Goal: Information Seeking & Learning: Learn about a topic

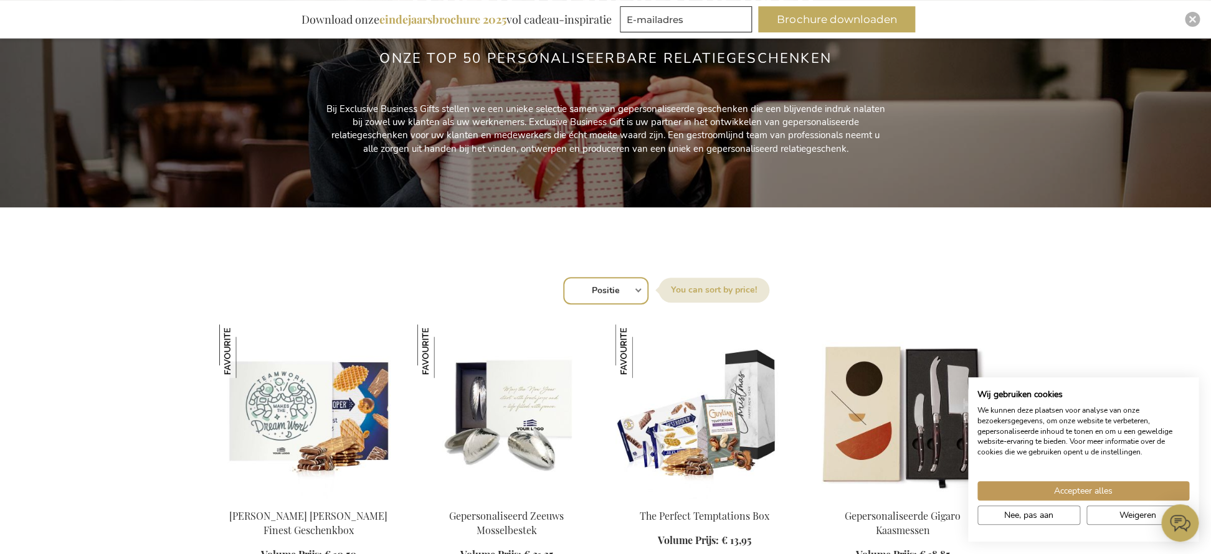
scroll to position [299, 0]
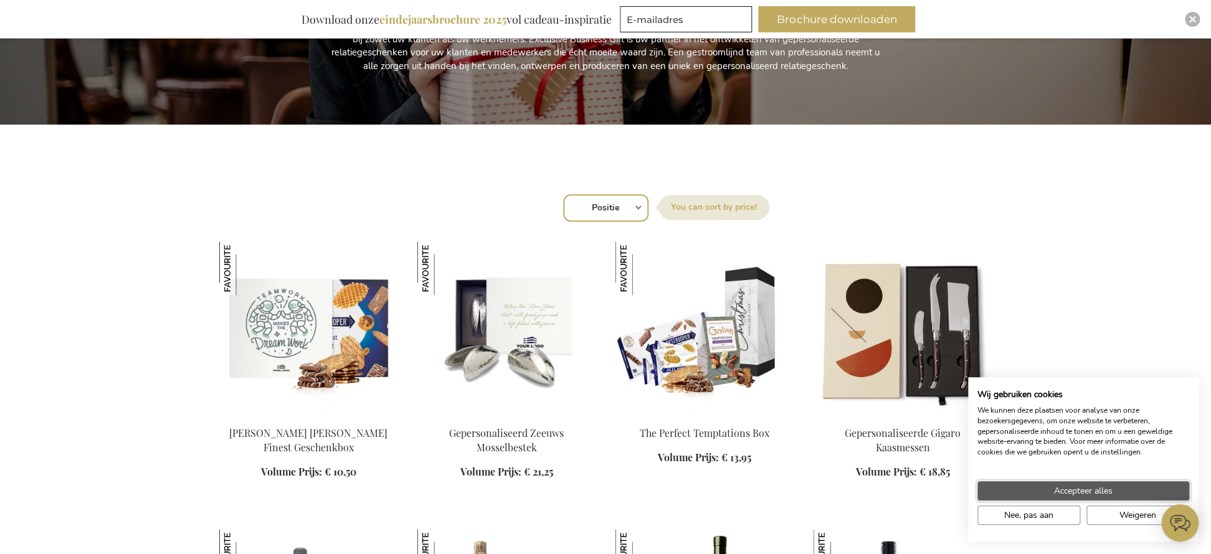
click at [1117, 493] on button "Accepteer alles" at bounding box center [1083, 490] width 212 height 19
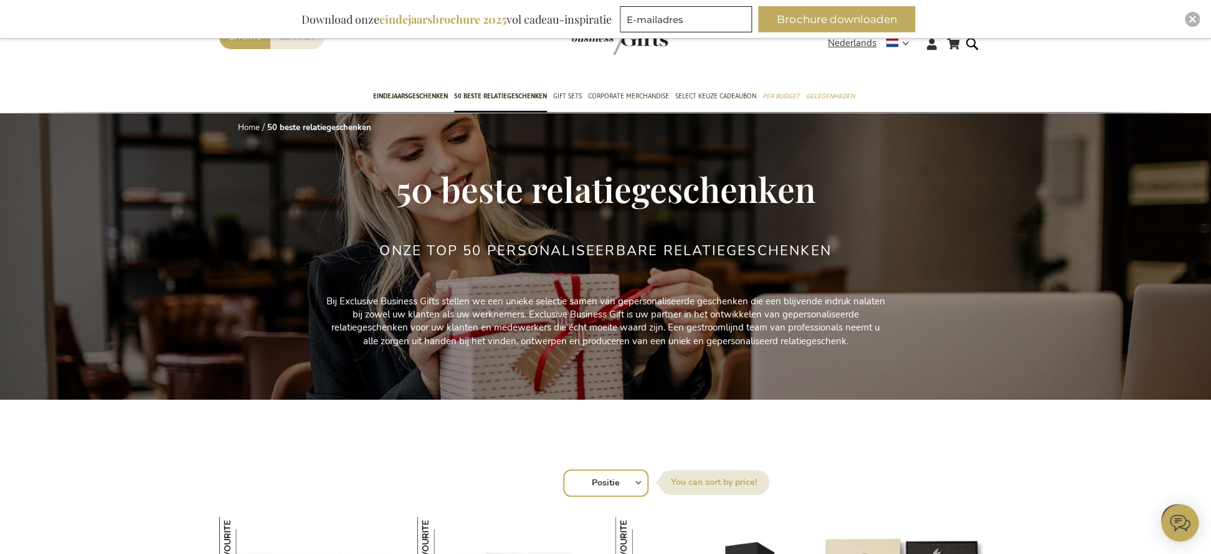
scroll to position [0, 0]
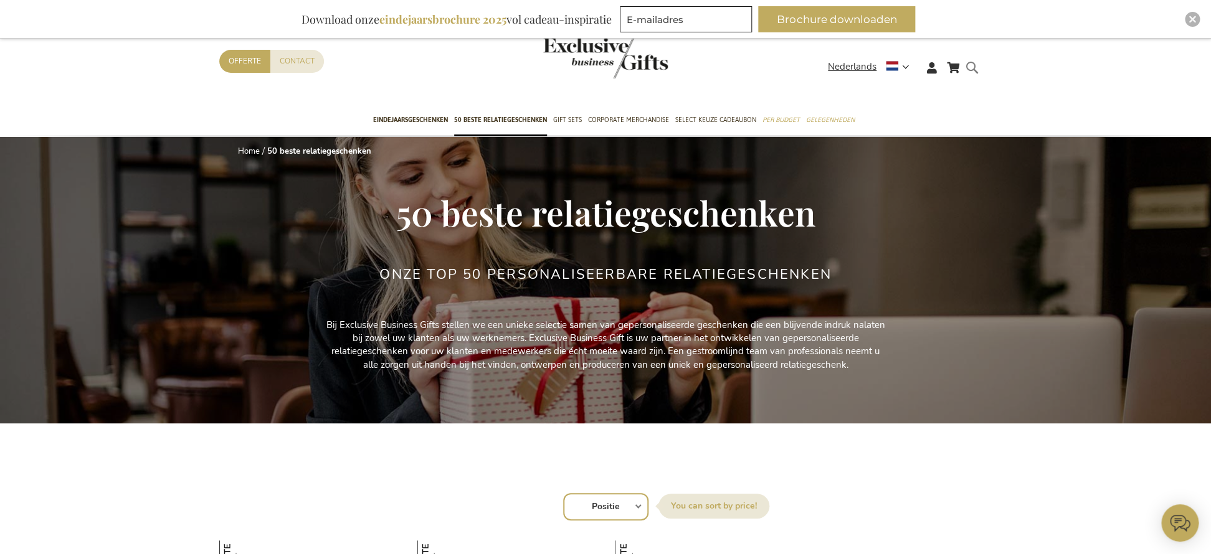
click at [974, 65] on form "Search Search" at bounding box center [975, 77] width 12 height 35
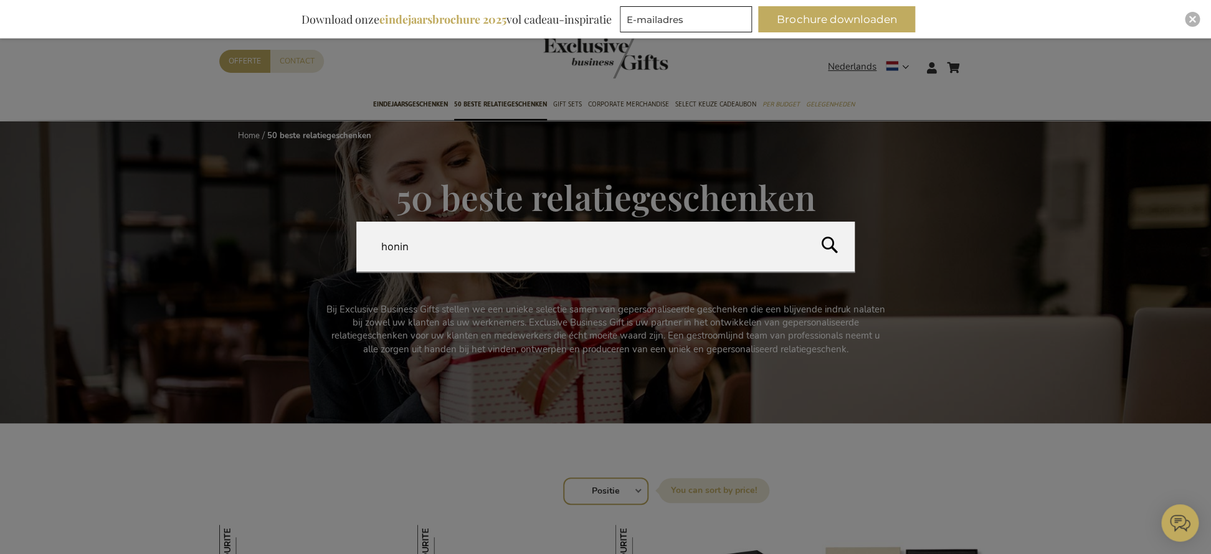
type input "honing"
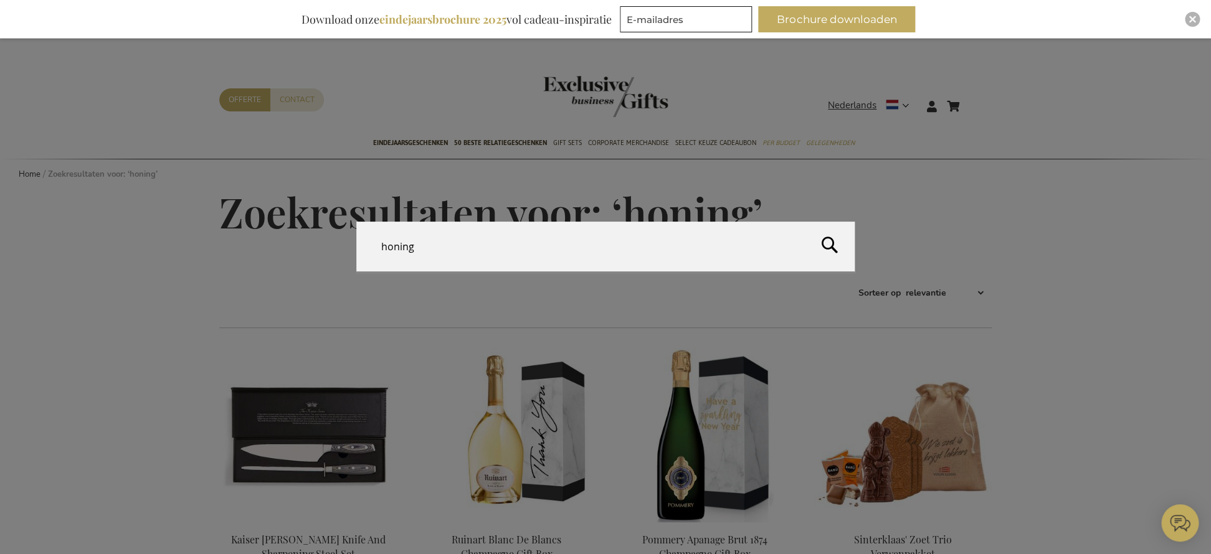
click at [976, 98] on form "Search honing Search" at bounding box center [975, 98] width 12 height 0
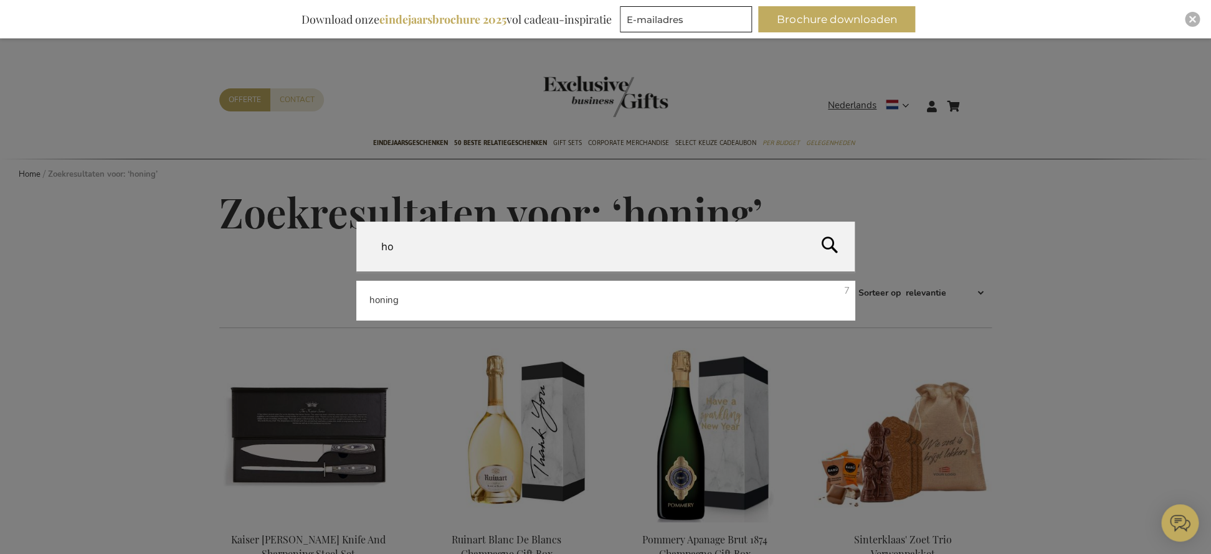
type input "h"
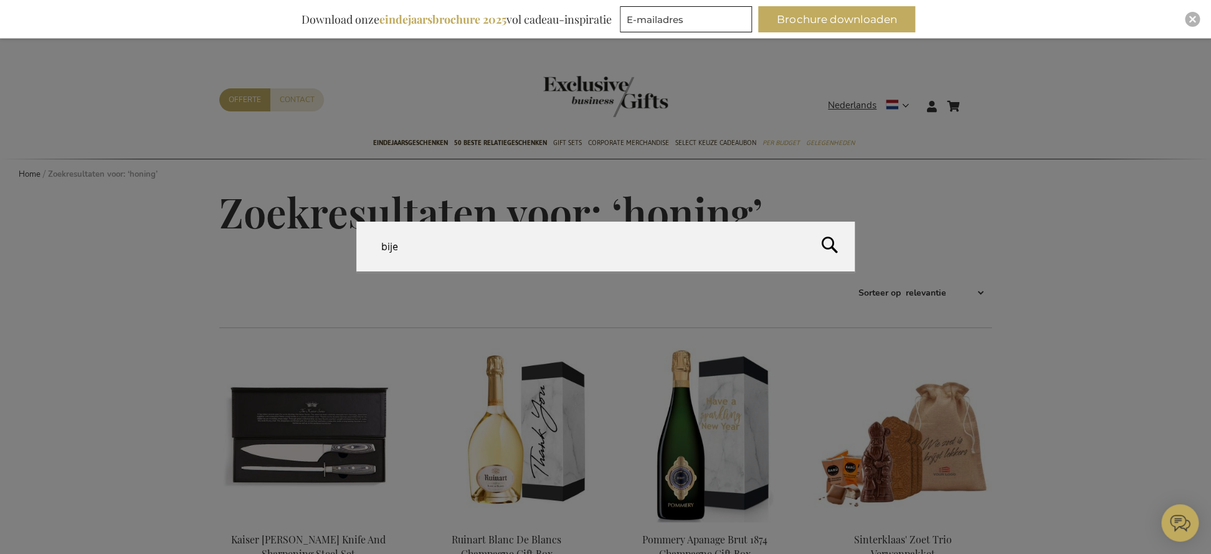
type input "bijen"
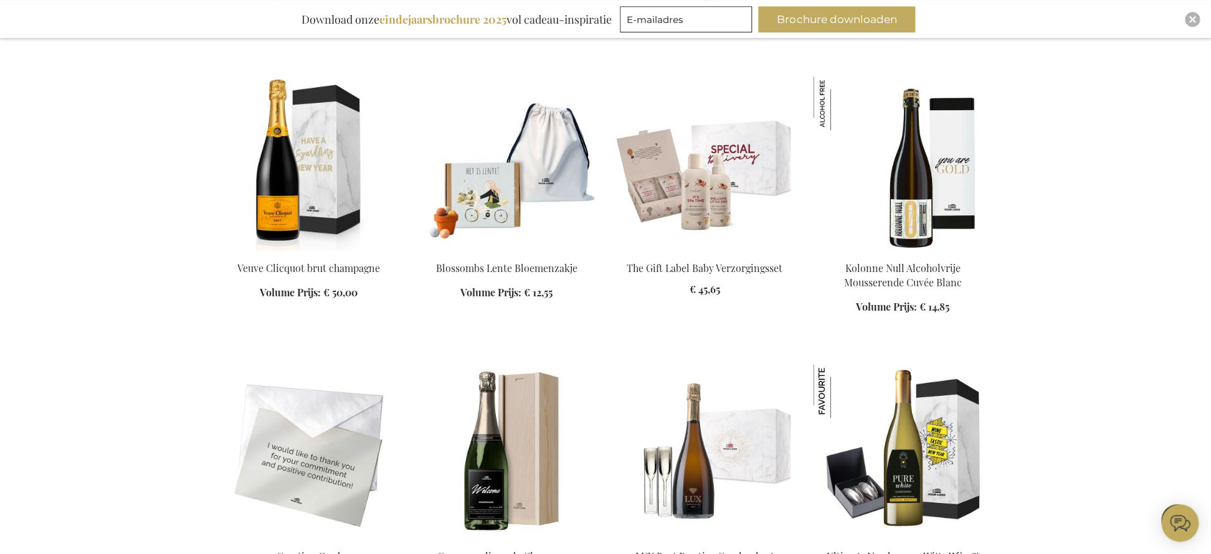
scroll to position [666, 0]
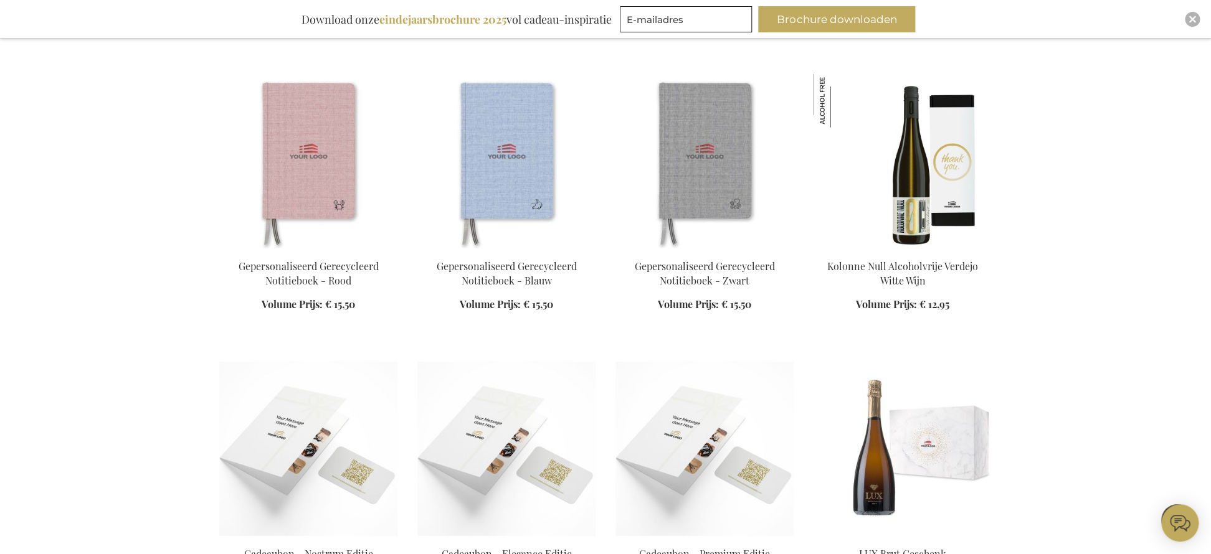
scroll to position [1623, 0]
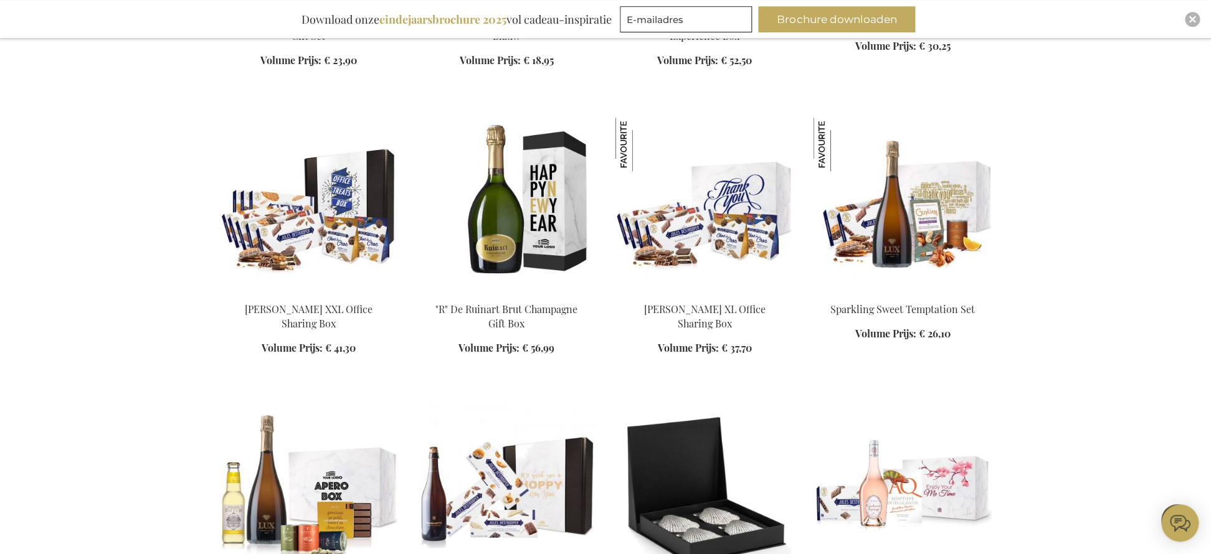
scroll to position [2619, 0]
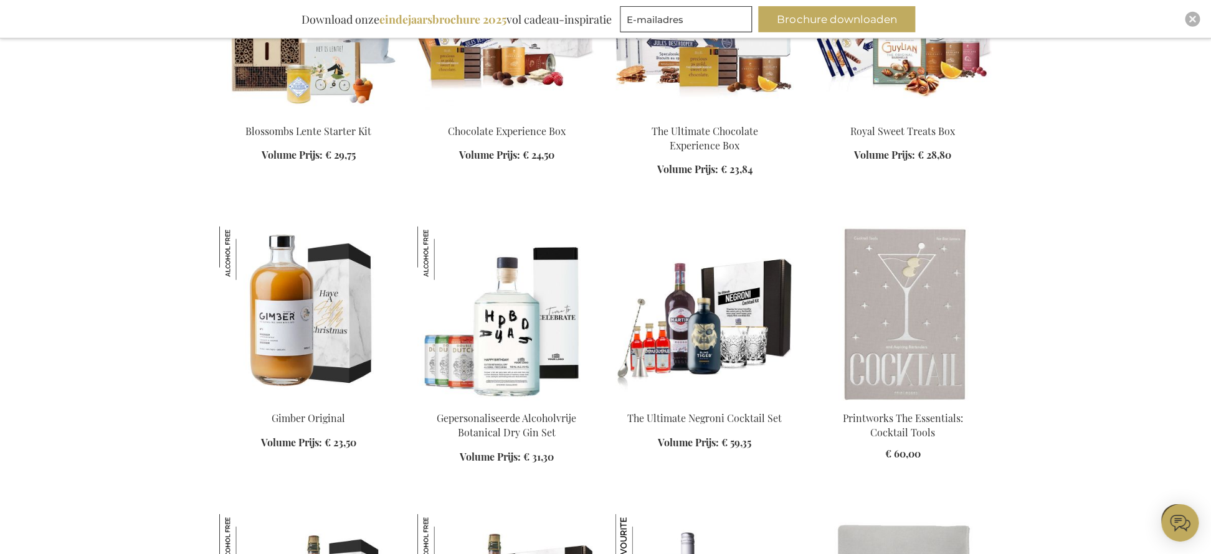
scroll to position [3735, 0]
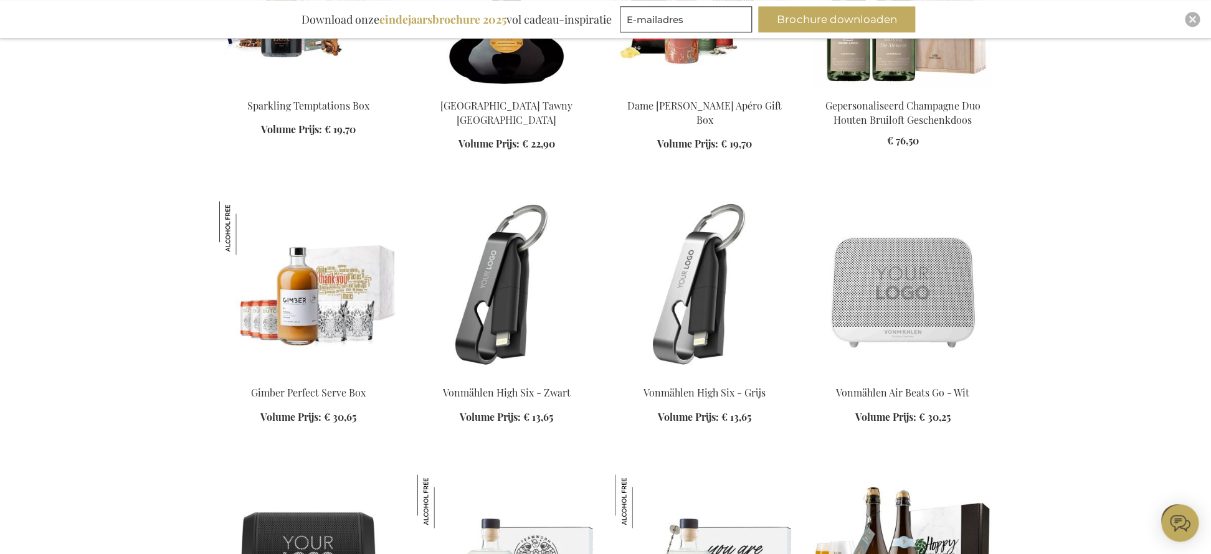
scroll to position [5429, 0]
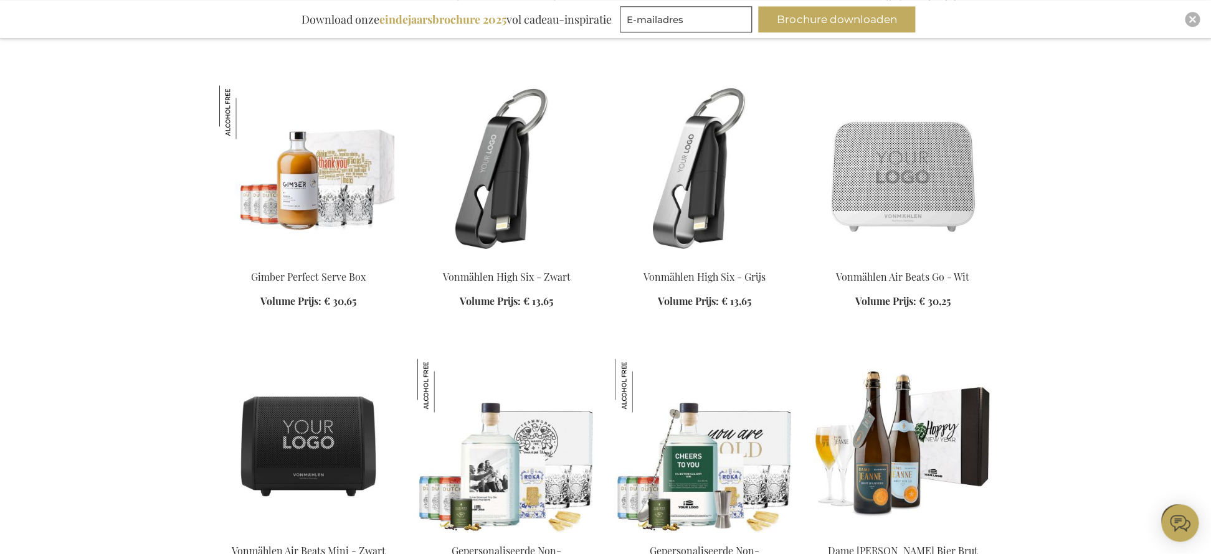
scroll to position [5548, 0]
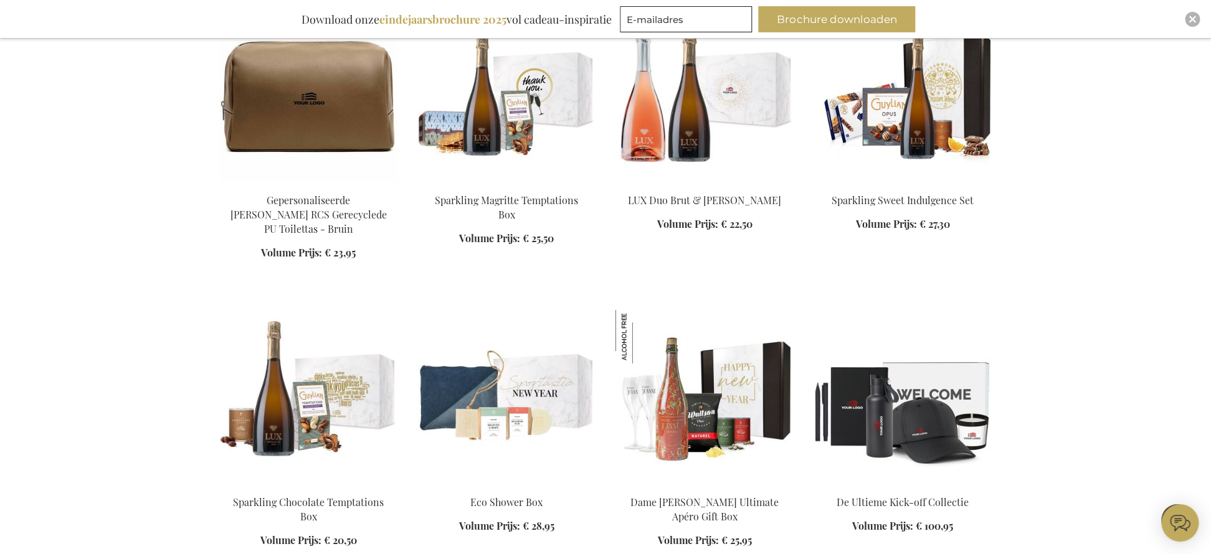
scroll to position [6973, 0]
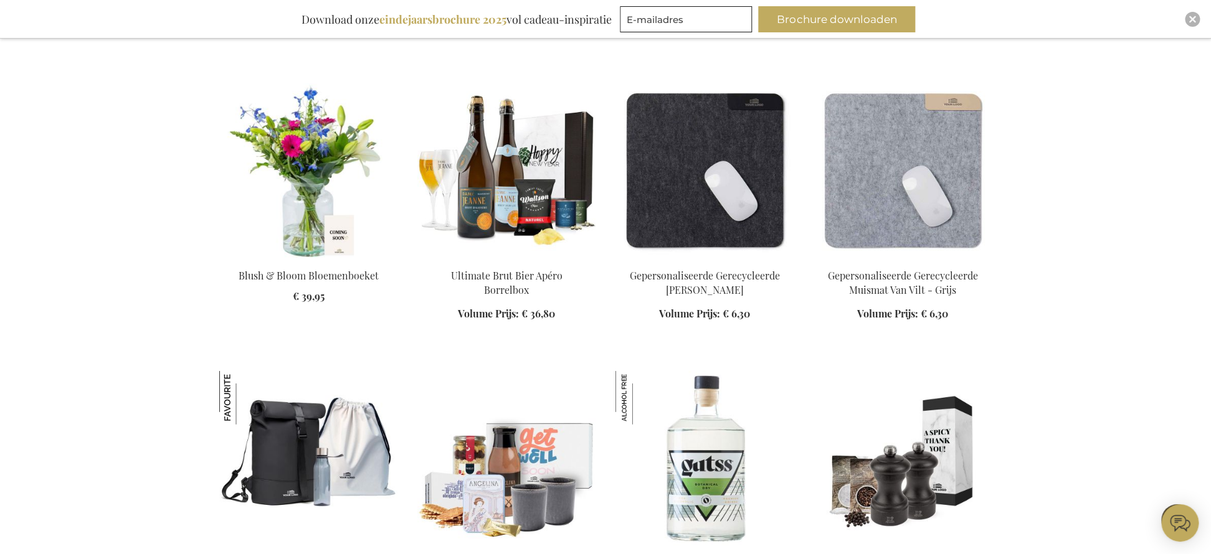
scroll to position [8747, 0]
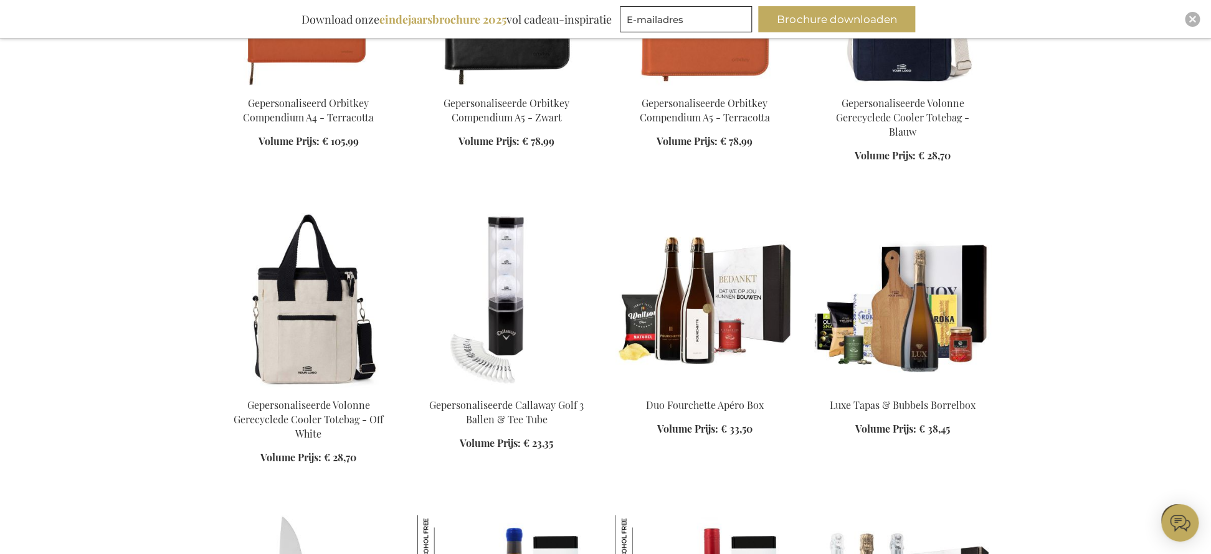
scroll to position [10112, 0]
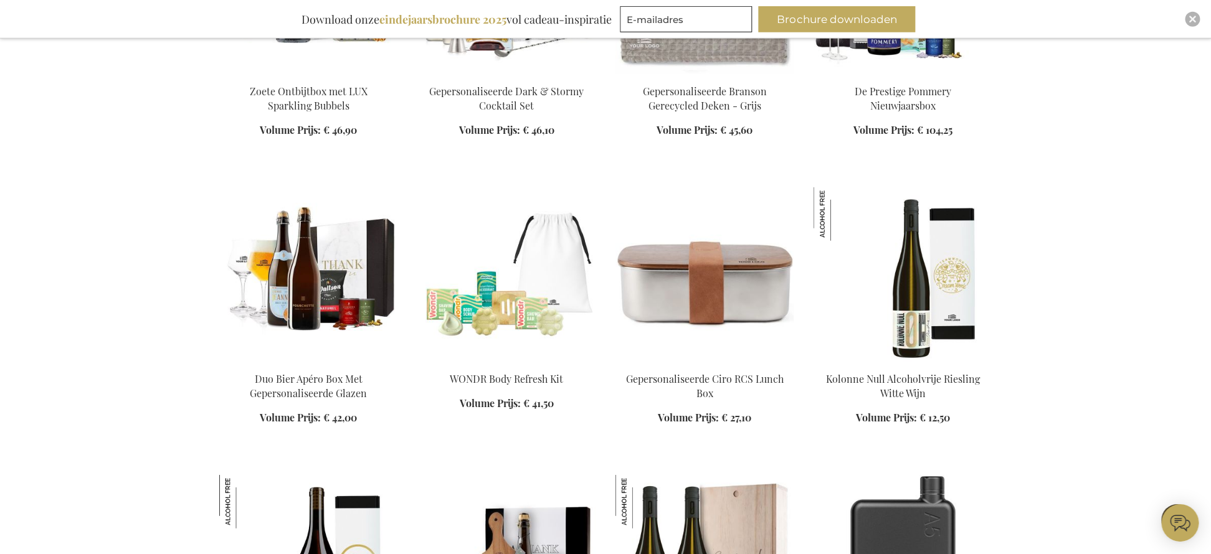
scroll to position [10949, 0]
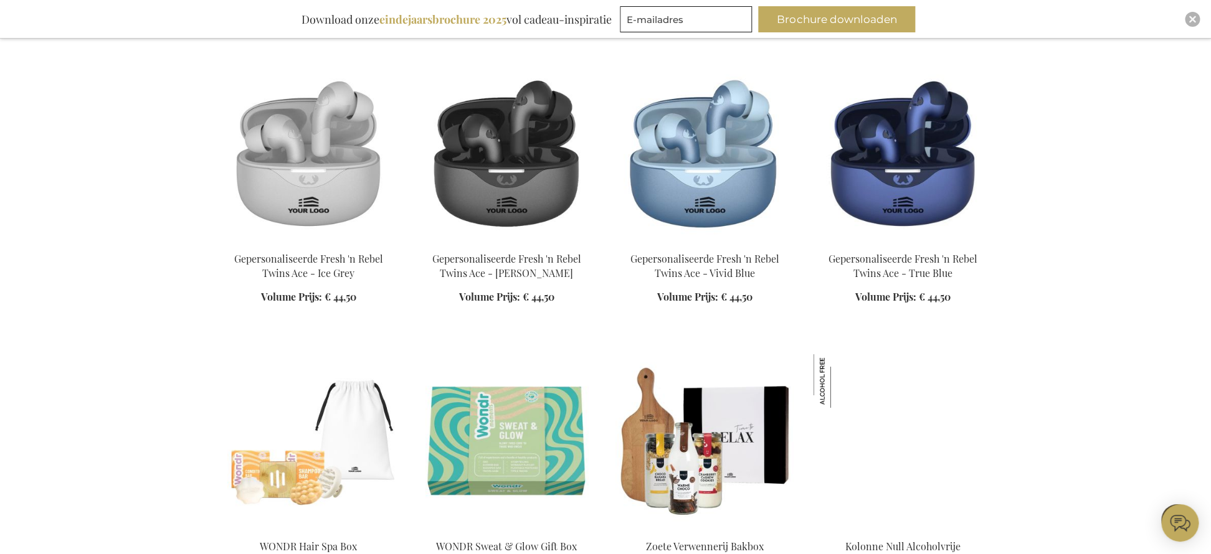
scroll to position [12005, 0]
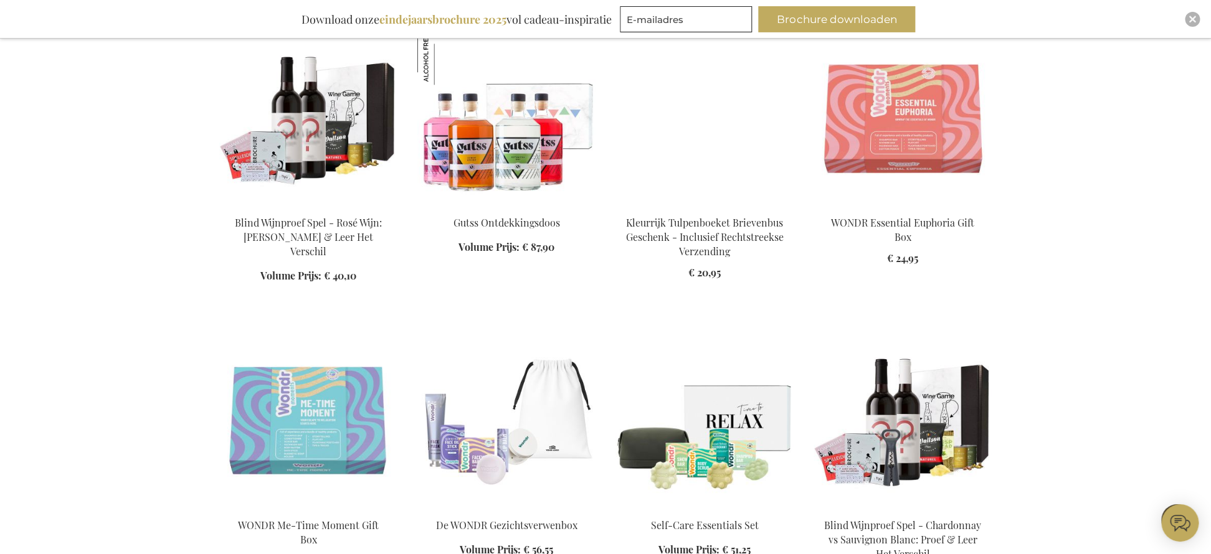
scroll to position [12901, 0]
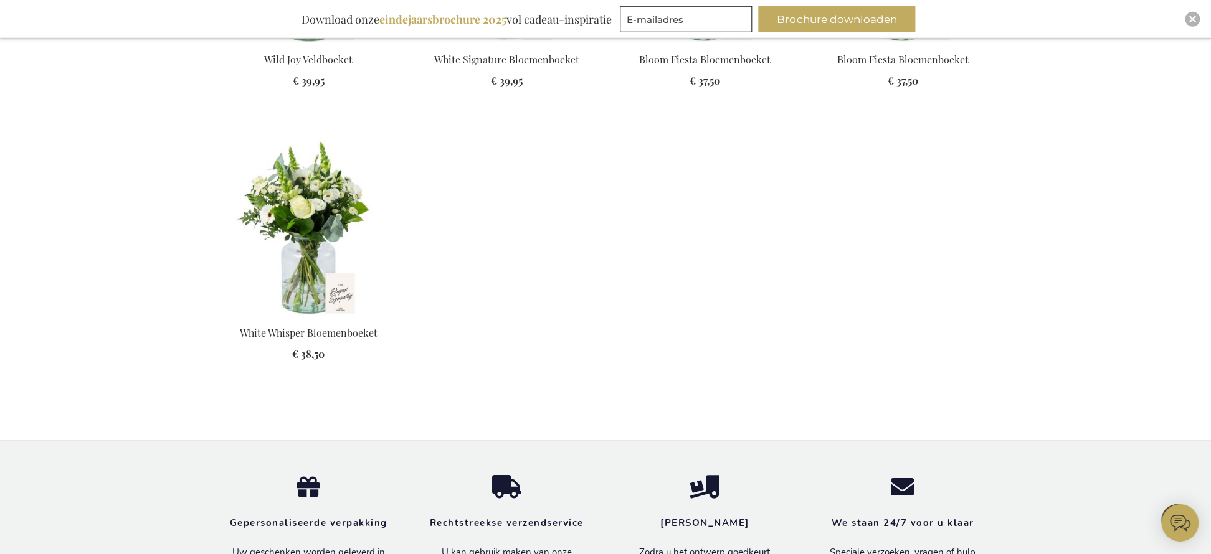
scroll to position [14217, 0]
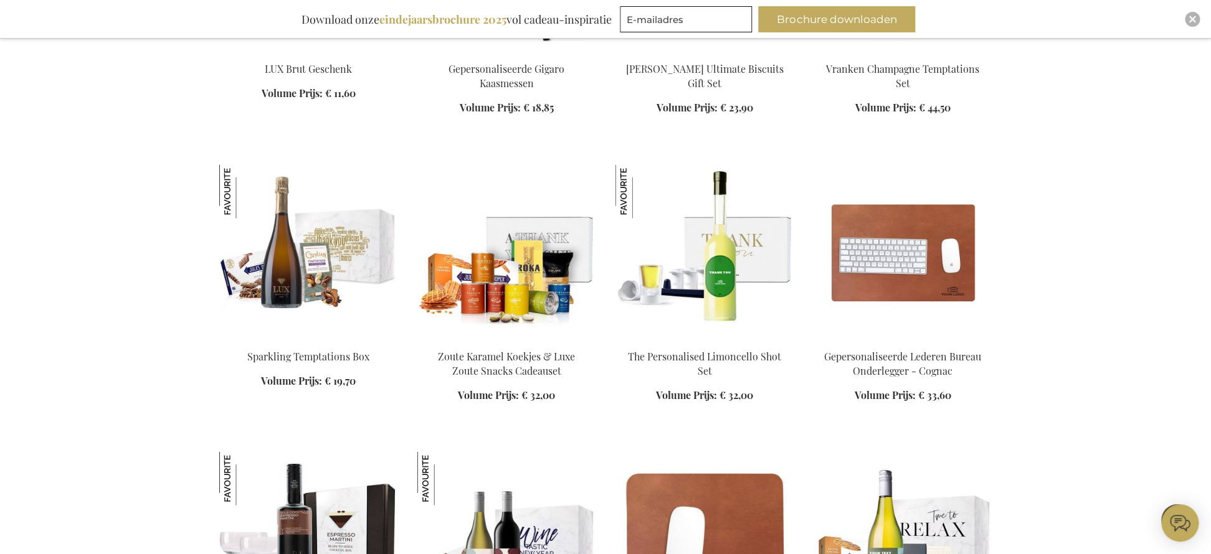
scroll to position [1594, 0]
